Goal: Task Accomplishment & Management: Complete application form

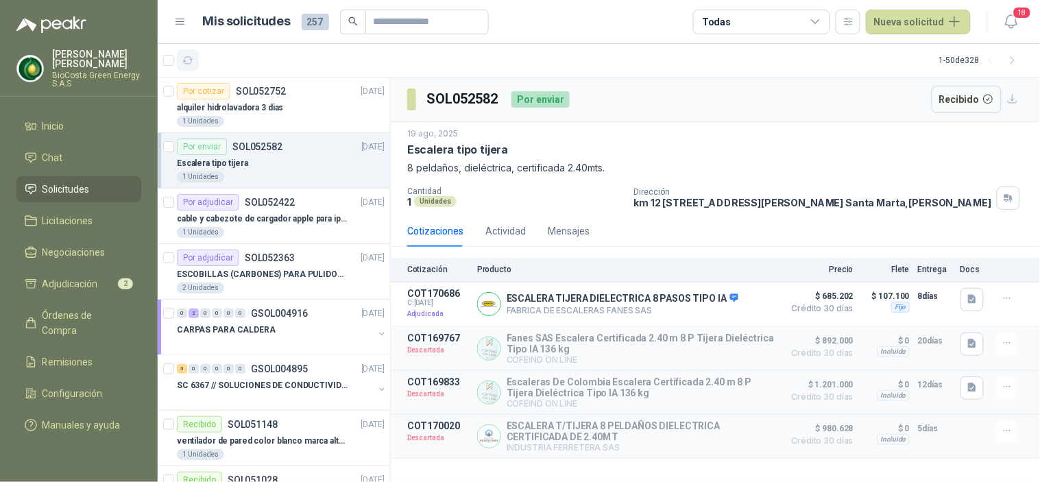
click at [186, 53] on button "button" at bounding box center [188, 60] width 22 height 22
click at [262, 236] on div "1 Unidades" at bounding box center [281, 232] width 208 height 11
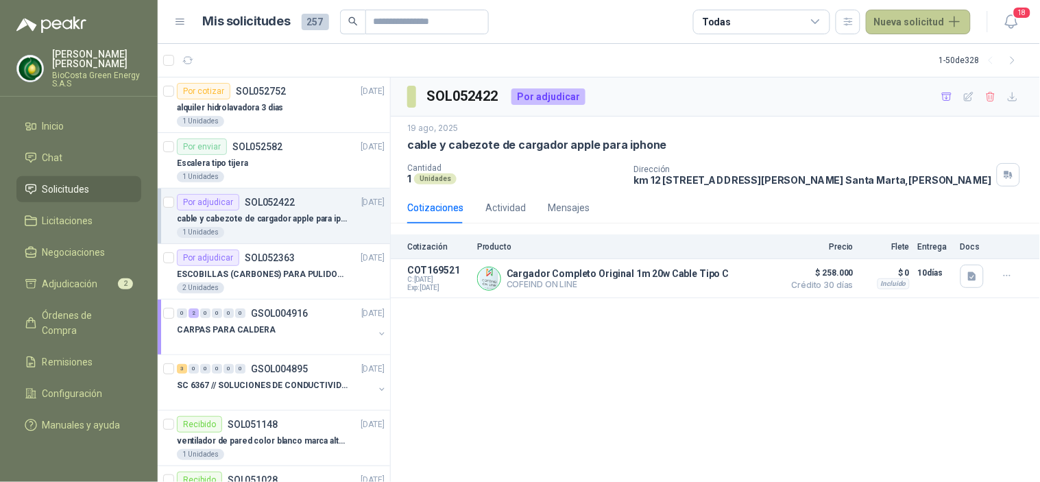
click at [898, 24] on button "Nueva solicitud" at bounding box center [918, 22] width 105 height 25
click at [887, 58] on icon at bounding box center [887, 54] width 10 height 10
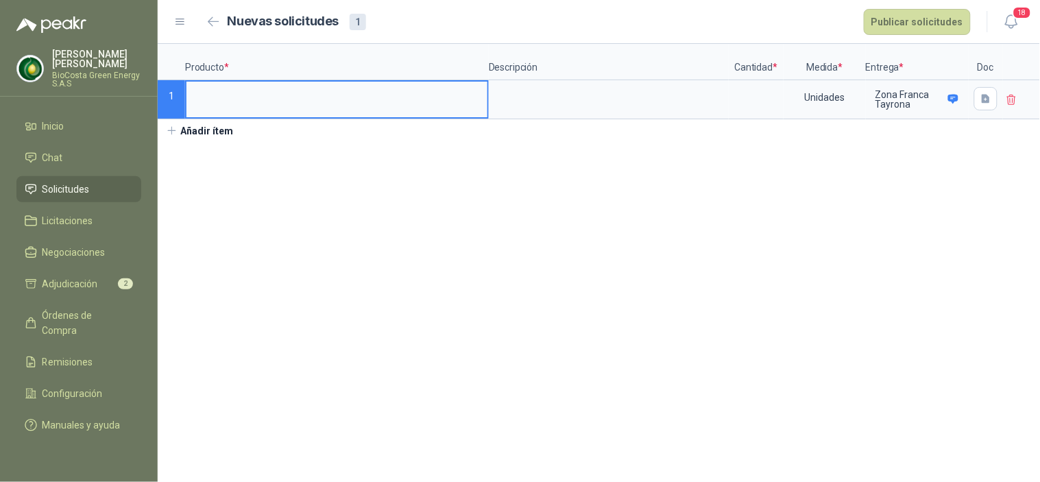
click at [270, 93] on input at bounding box center [336, 95] width 301 height 27
click at [282, 98] on input at bounding box center [336, 95] width 301 height 27
click at [292, 101] on input at bounding box center [336, 95] width 301 height 27
type input "*"
click at [220, 97] on input at bounding box center [336, 95] width 301 height 27
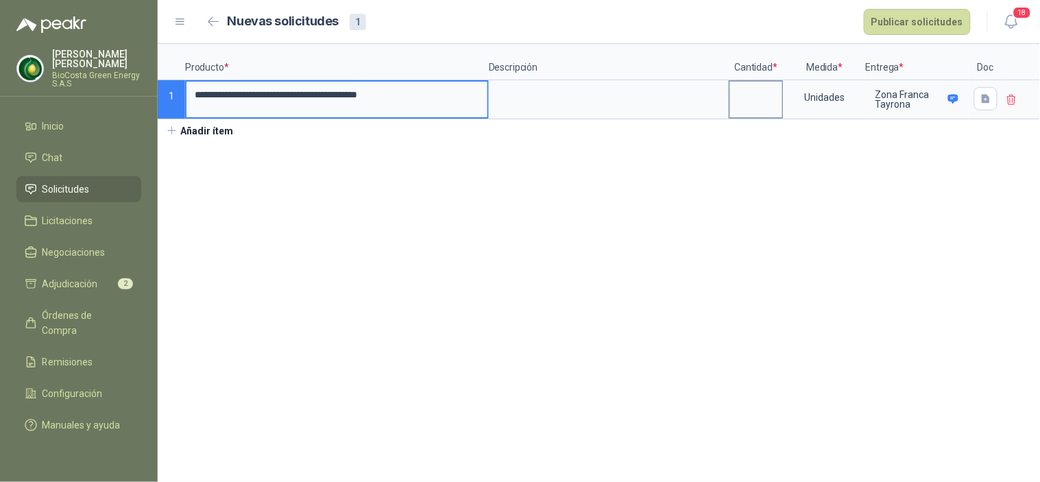
click at [755, 98] on input at bounding box center [756, 95] width 52 height 27
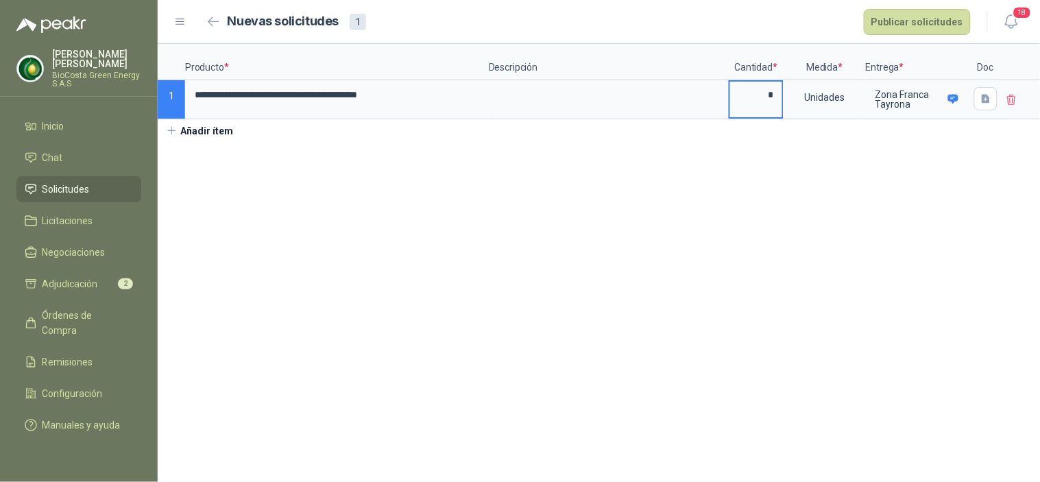
type input "*"
click at [193, 138] on button "Añadir ítem" at bounding box center [200, 130] width 84 height 23
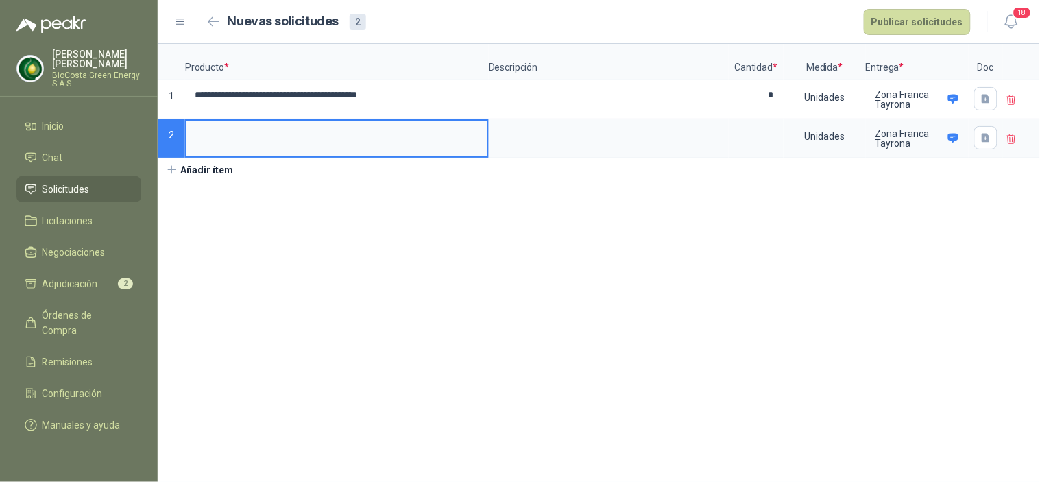
click at [212, 134] on input at bounding box center [336, 134] width 301 height 27
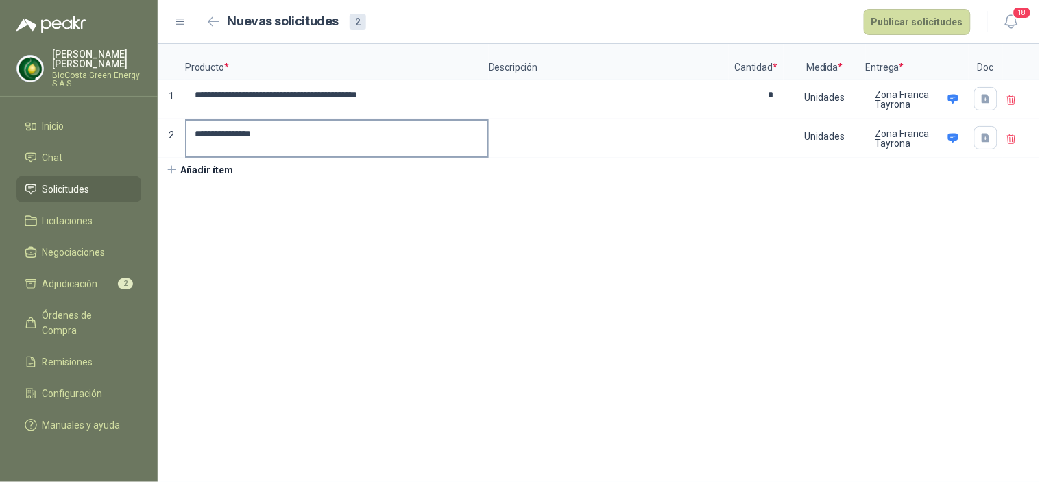
click at [309, 126] on input "**********" at bounding box center [336, 134] width 301 height 27
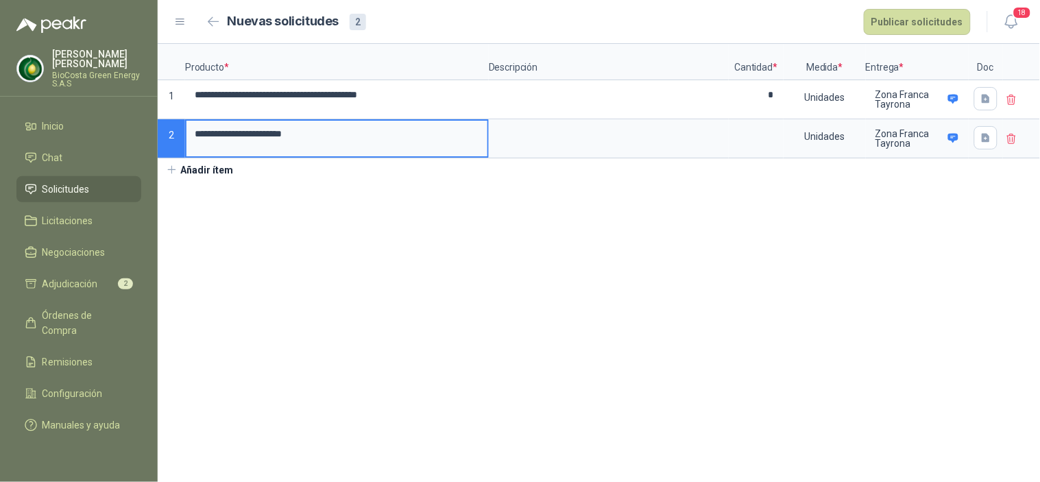
type input "**********"
click at [192, 169] on button "Añadir ítem" at bounding box center [200, 169] width 84 height 23
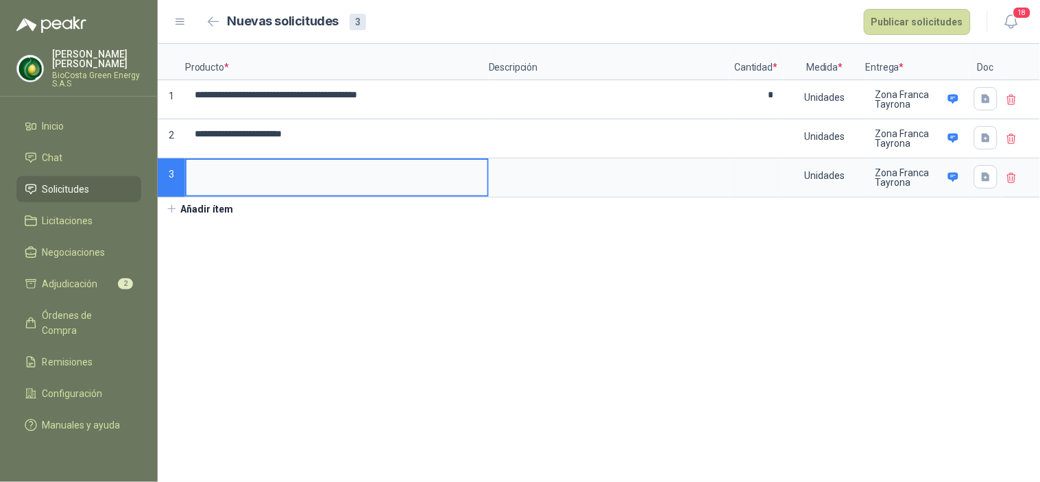
click at [236, 180] on input at bounding box center [336, 173] width 301 height 27
click at [323, 172] on input at bounding box center [336, 173] width 301 height 27
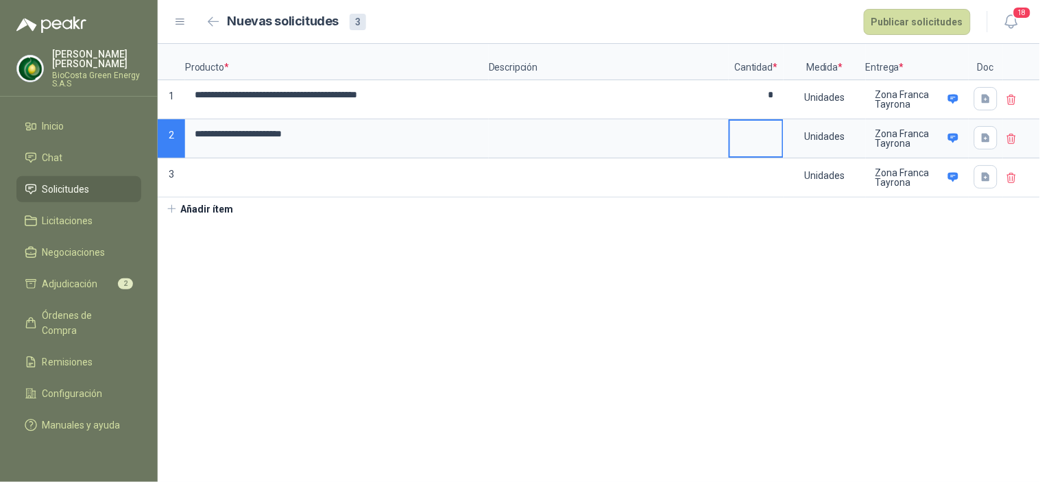
click at [769, 140] on input at bounding box center [756, 134] width 52 height 27
type input "*"
drag, startPoint x: 514, startPoint y: 255, endPoint x: 421, endPoint y: 220, distance: 99.5
click at [514, 255] on section "**********" at bounding box center [599, 263] width 882 height 438
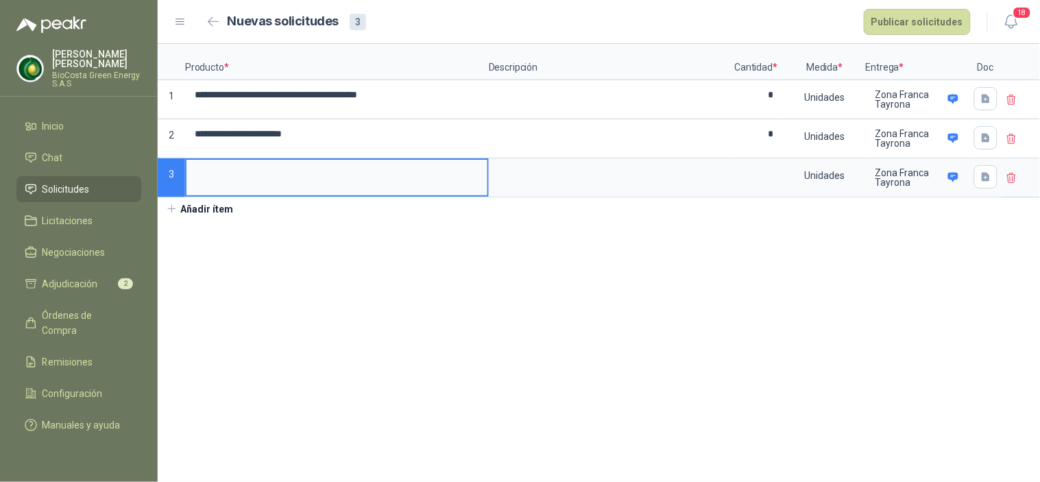
click at [282, 173] on input at bounding box center [336, 173] width 301 height 27
type input "**********"
click at [771, 178] on input at bounding box center [756, 173] width 52 height 27
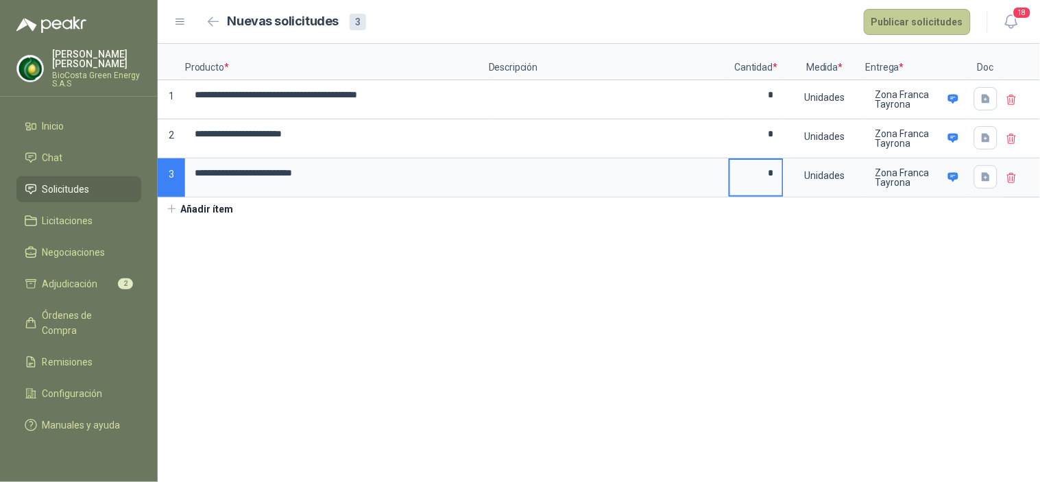
type input "*"
click at [914, 16] on button "Publicar solicitudes" at bounding box center [916, 22] width 107 height 26
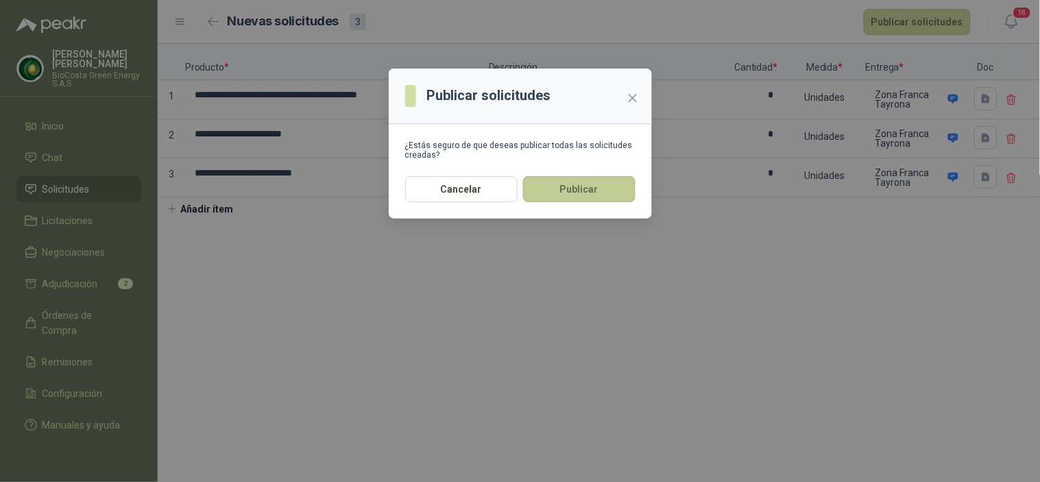
click at [588, 197] on button "Publicar" at bounding box center [579, 189] width 112 height 26
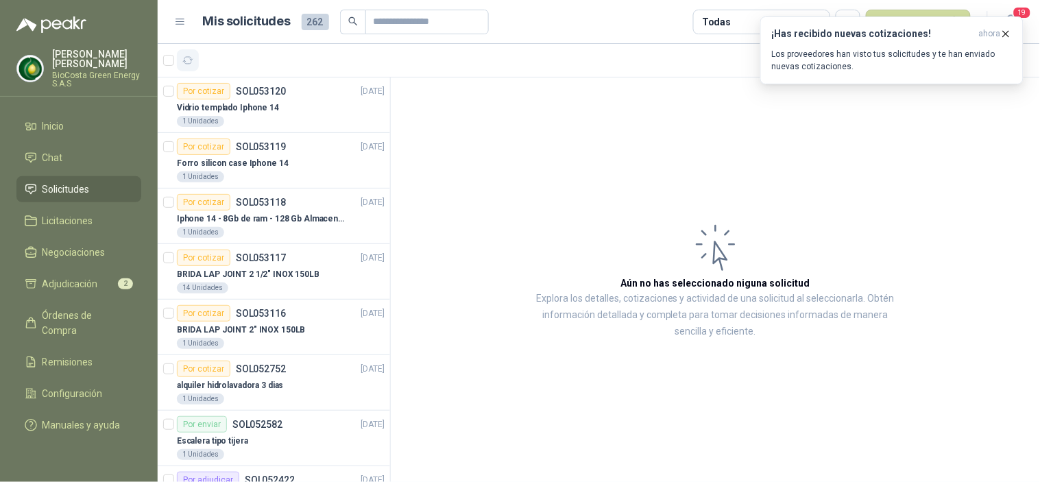
click at [192, 56] on icon "button" at bounding box center [188, 61] width 12 height 12
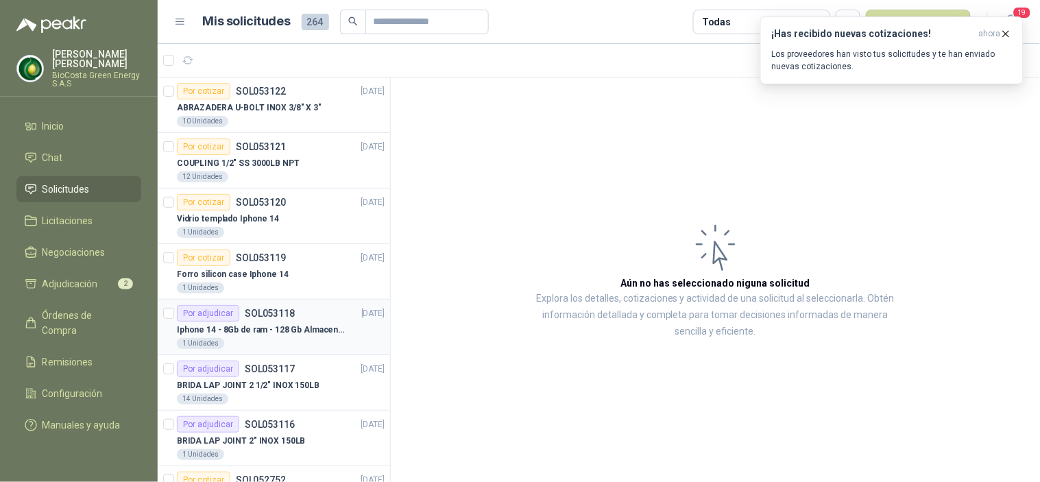
click at [247, 322] on div "Iphone 14 - 8Gb de ram - 128 Gb Almacenamiento" at bounding box center [281, 329] width 208 height 16
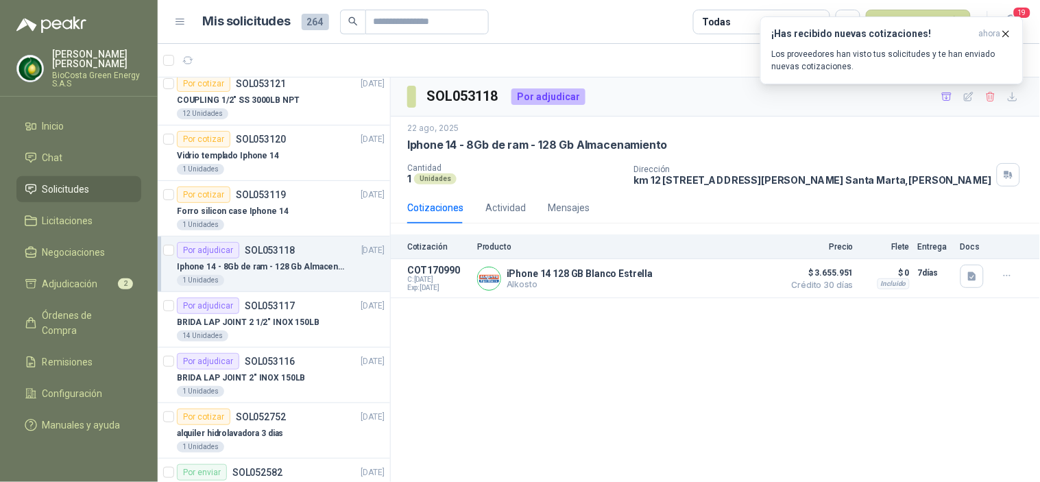
scroll to position [64, 0]
click at [243, 369] on div "BRIDA LAP JOINT 2" INOX 150LB" at bounding box center [281, 377] width 208 height 16
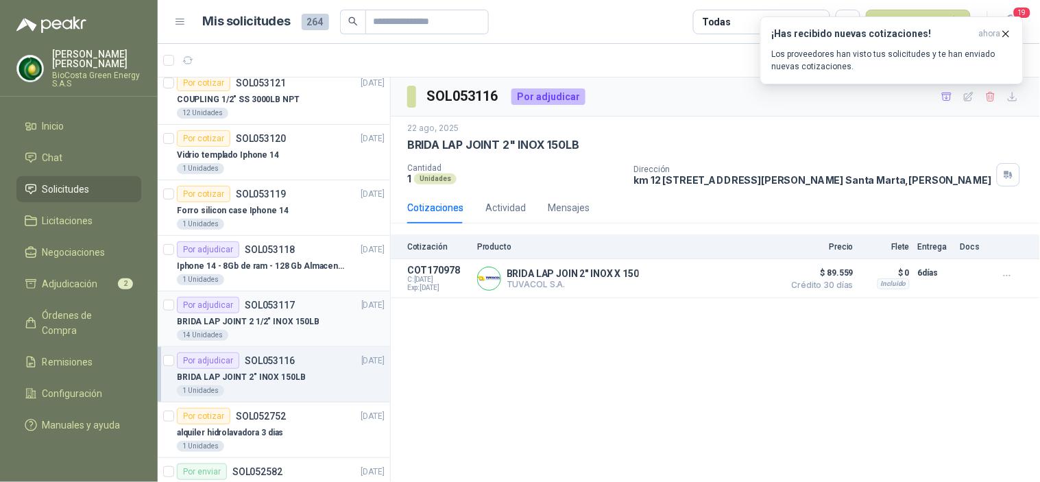
click at [271, 327] on p "BRIDA LAP JOINT 2 1/2" INOX 150LB" at bounding box center [248, 321] width 143 height 13
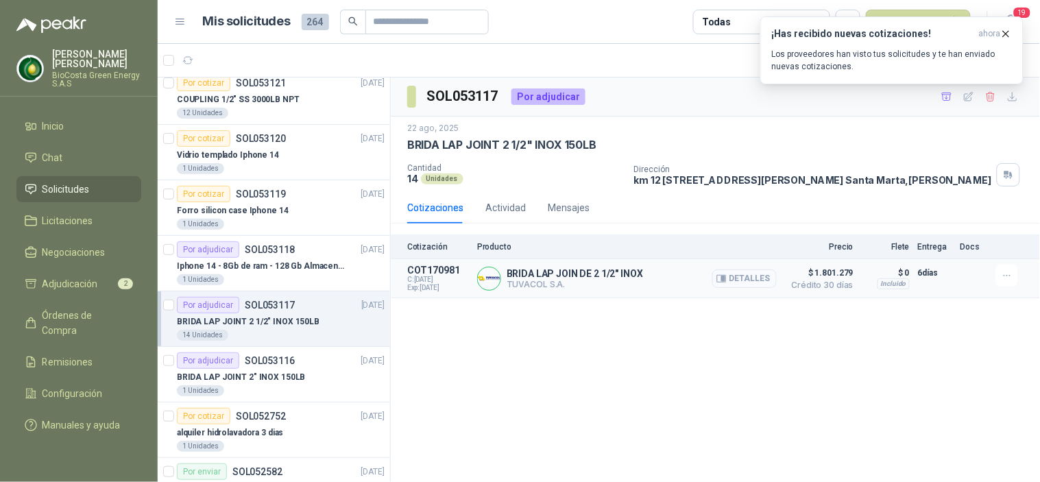
click at [735, 282] on button "Detalles" at bounding box center [744, 278] width 64 height 19
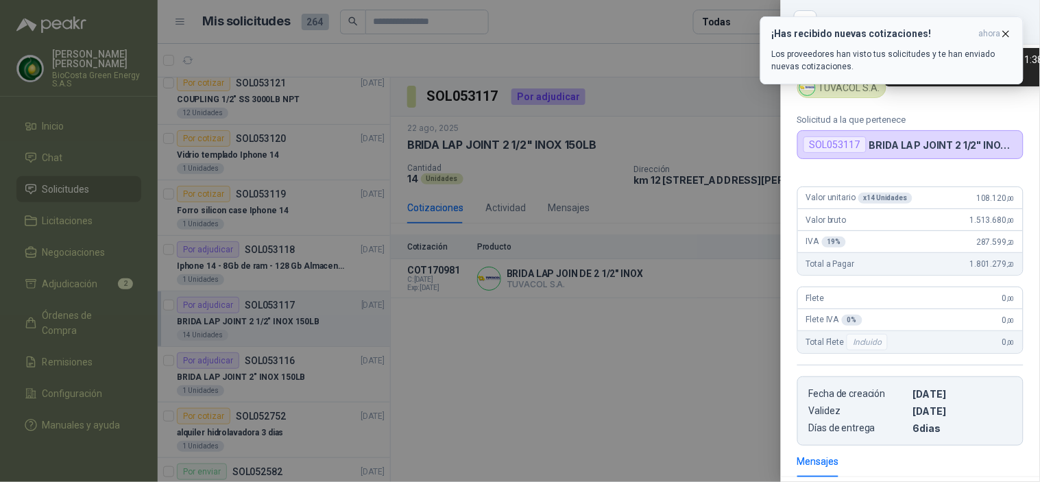
click at [999, 29] on span "ahora" at bounding box center [990, 34] width 22 height 12
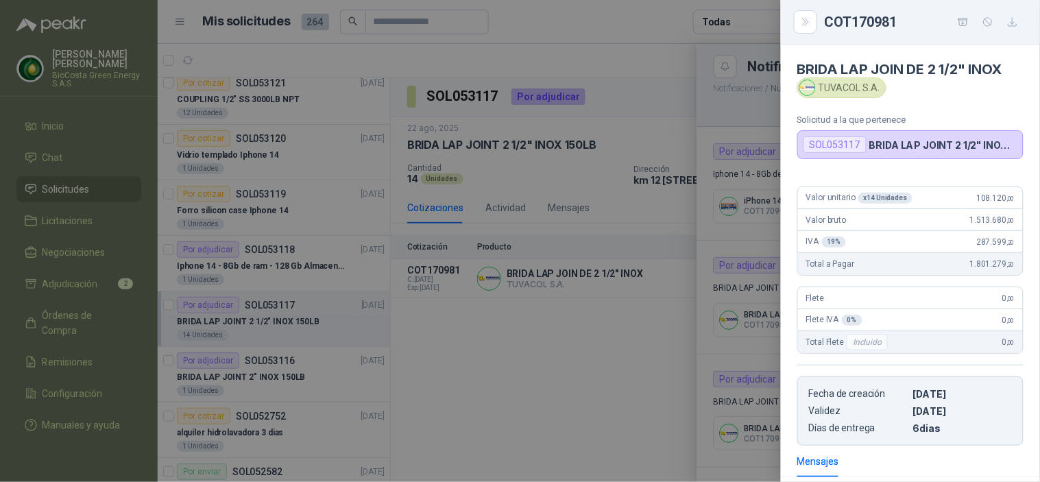
click at [715, 219] on div at bounding box center [520, 241] width 1040 height 482
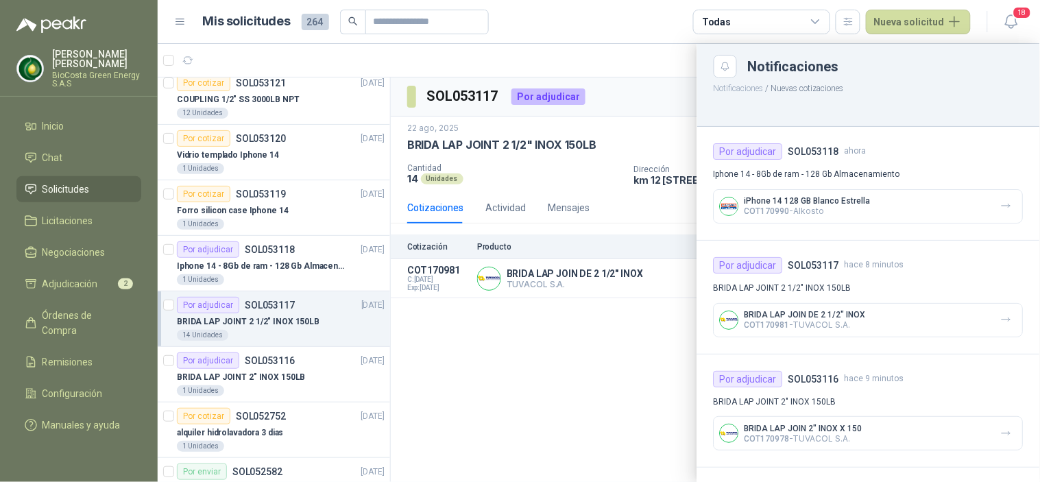
click at [629, 175] on div at bounding box center [599, 263] width 882 height 438
